Goal: Navigation & Orientation: Find specific page/section

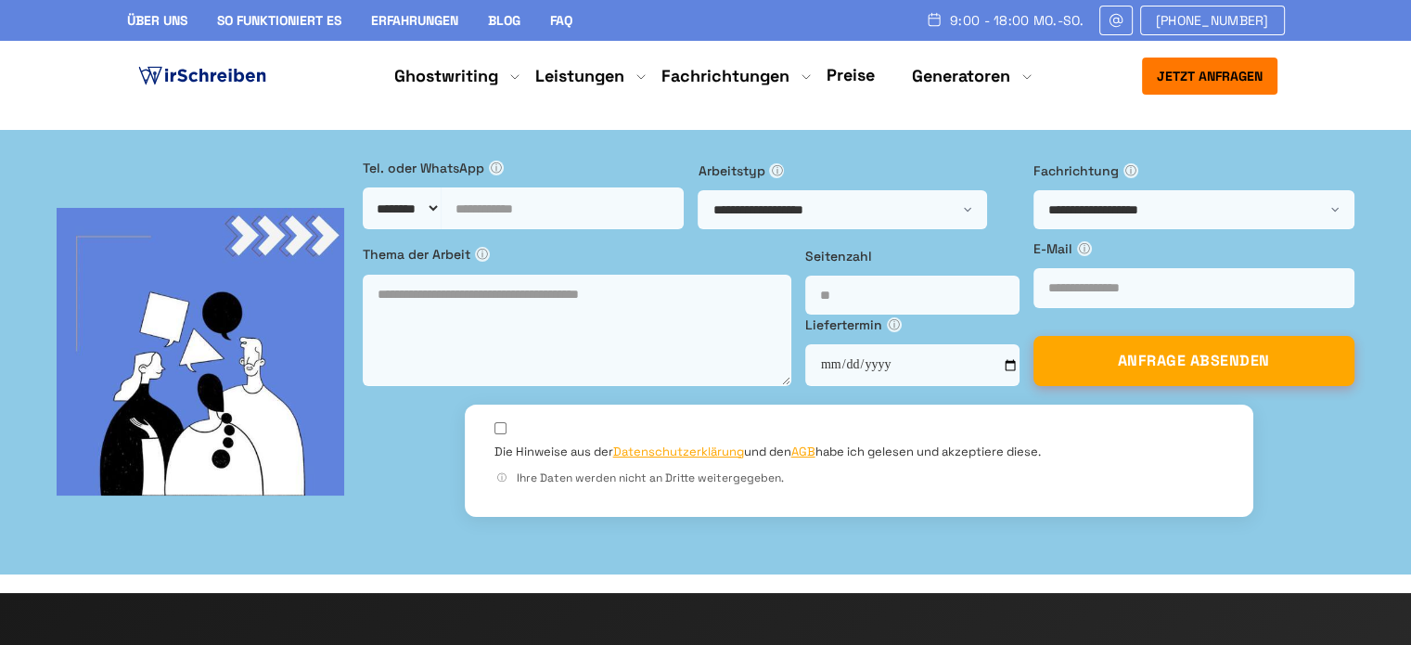
click at [505, 18] on link "Blog" at bounding box center [504, 20] width 32 height 17
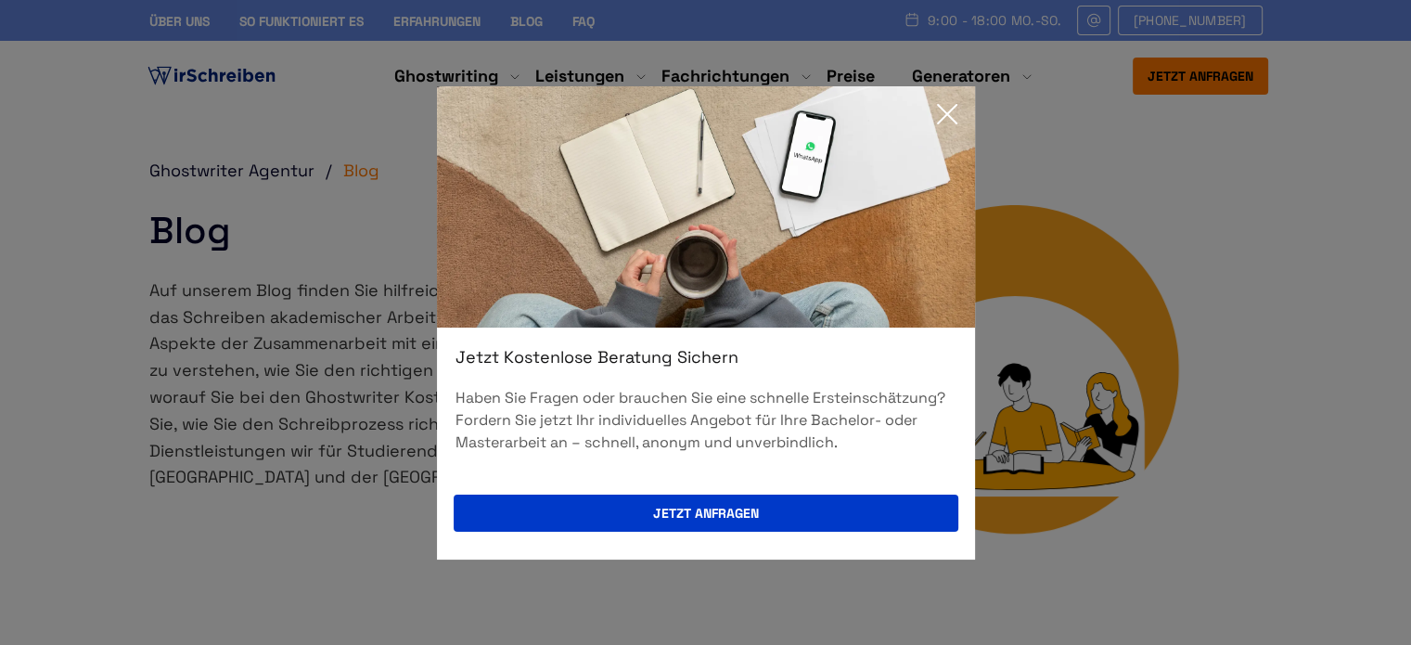
click at [935, 113] on icon at bounding box center [947, 114] width 37 height 37
